Goal: Complete application form

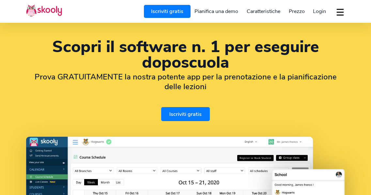
select select "it"
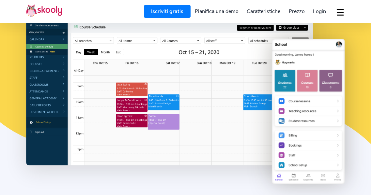
click at [300, 11] on span "Prezzo" at bounding box center [297, 11] width 16 height 7
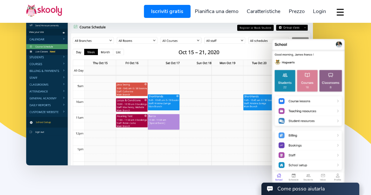
scroll to position [132, 0]
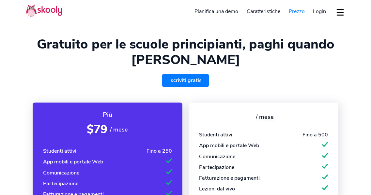
select select "it"
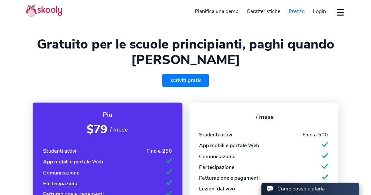
select select "39"
select select "Italy"
select select "Europe/Rome"
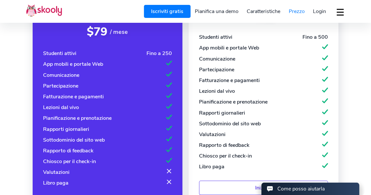
scroll to position [131, 0]
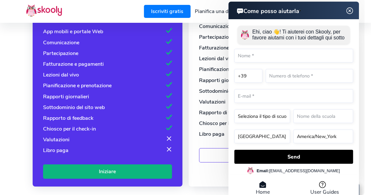
click at [351, 9] on img at bounding box center [350, 11] width 12 height 8
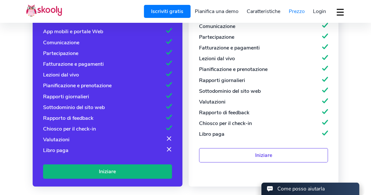
click at [184, 84] on div "Più $79 / mese Studenti attivi Fino a 250 App mobili e portale Web Comunicazion…" at bounding box center [185, 75] width 319 height 222
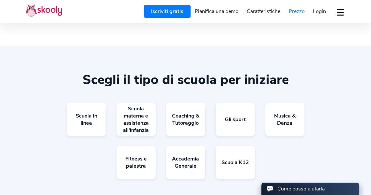
scroll to position [392, 0]
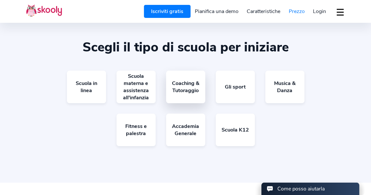
click at [183, 87] on link "Coaching & Tutoraggio" at bounding box center [185, 87] width 39 height 33
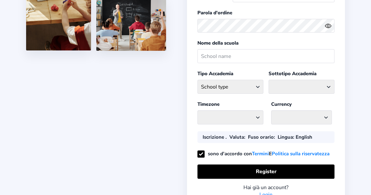
scroll to position [131, 0]
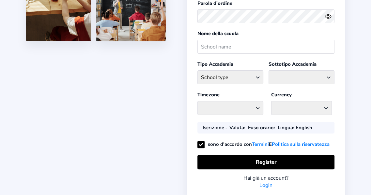
select select "Europe/[GEOGRAPHIC_DATA]"
select select "EUR €"
select select "IT"
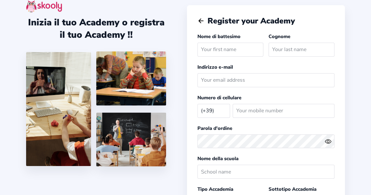
scroll to position [0, 0]
